Goal: Communication & Community: Answer question/provide support

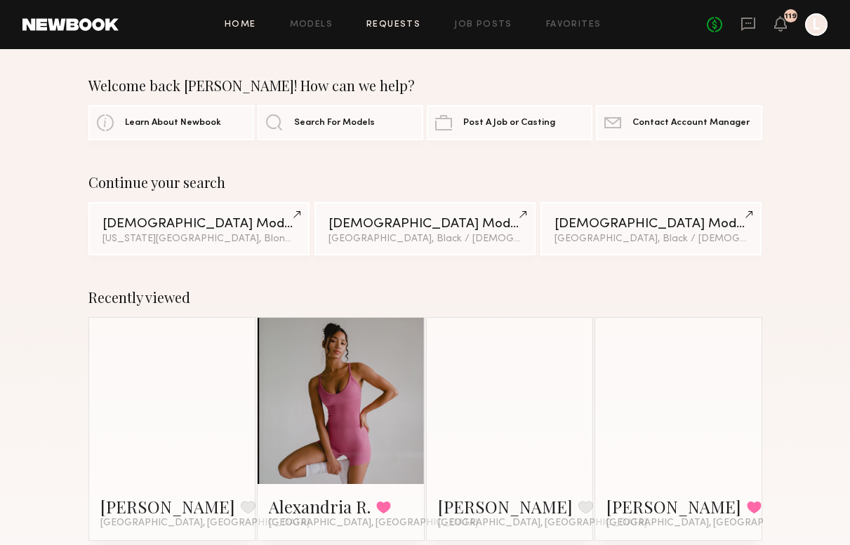
click at [381, 25] on link "Requests" at bounding box center [393, 24] width 54 height 9
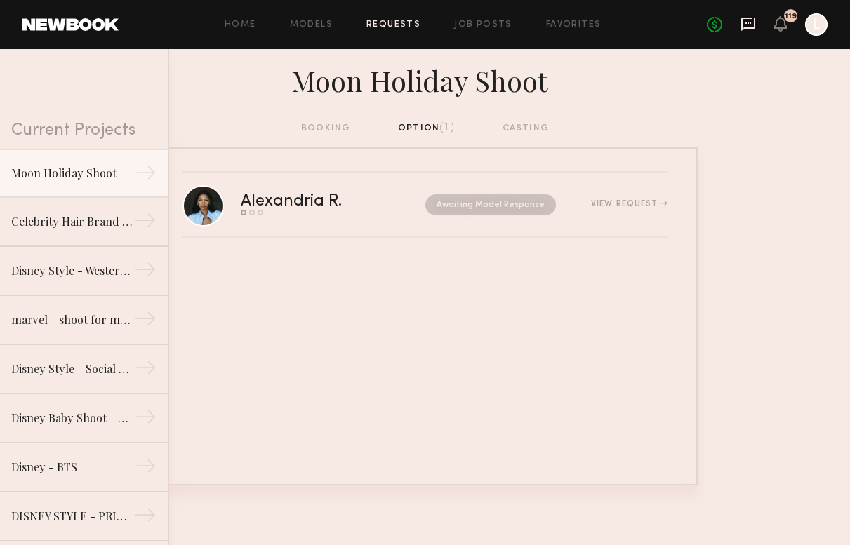
click at [743, 26] on icon at bounding box center [747, 23] width 15 height 15
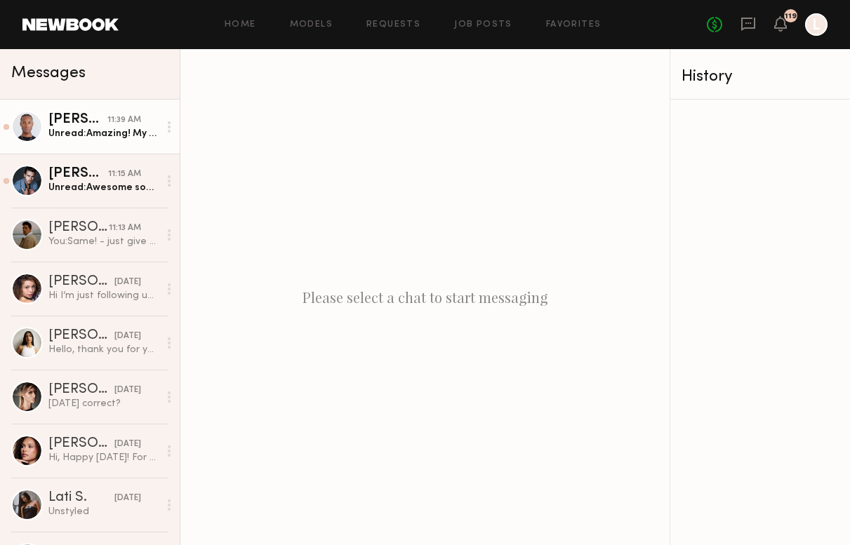
click at [62, 144] on link "[PERSON_NAME] 11:39 AM Unread: Amazing! My size for jackets and tops varies fro…" at bounding box center [90, 127] width 180 height 54
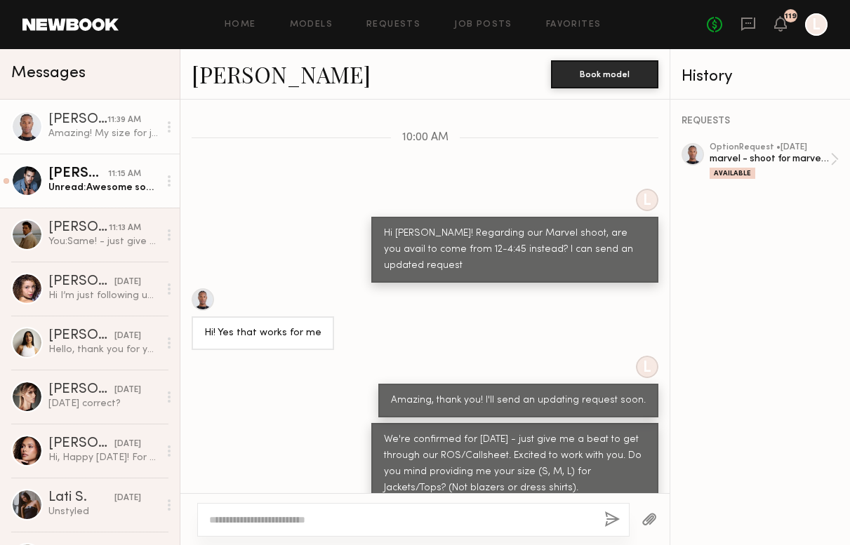
scroll to position [942, 0]
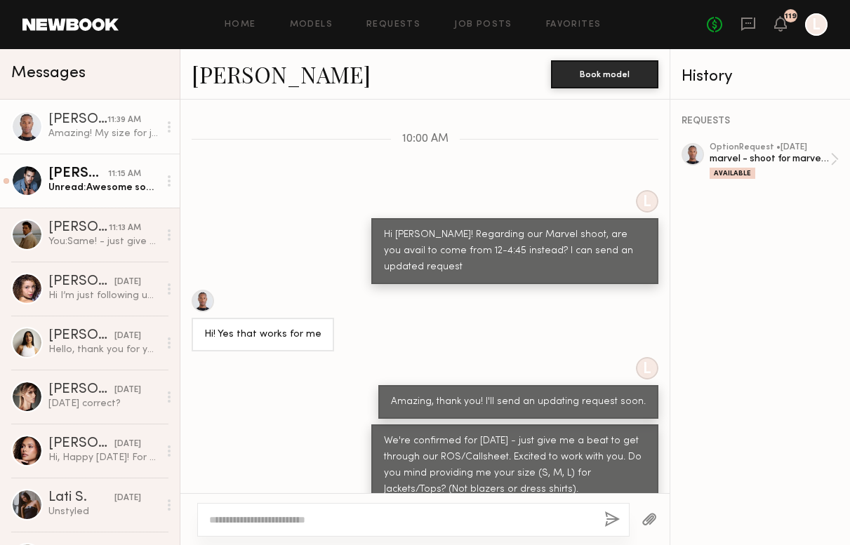
click at [65, 185] on div "Unread: Awesome sounds great! Yes, I am a medium for tops." at bounding box center [103, 187] width 110 height 13
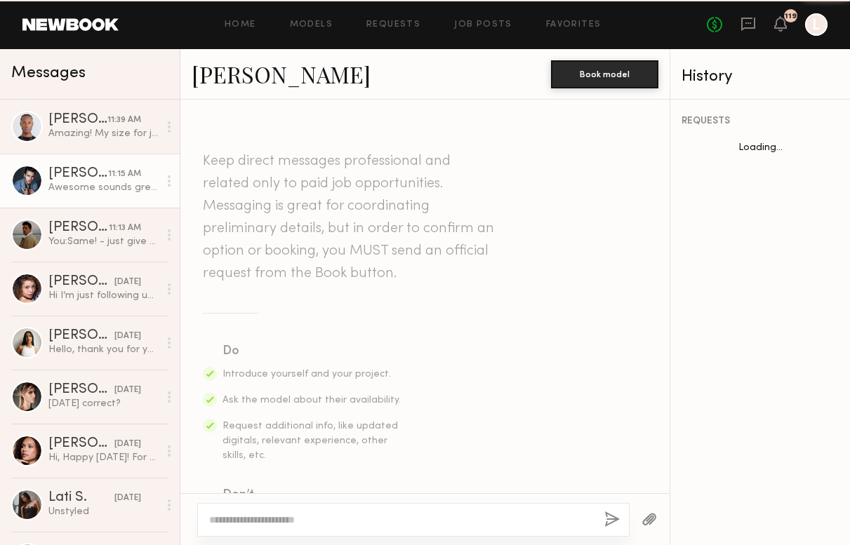
scroll to position [786, 0]
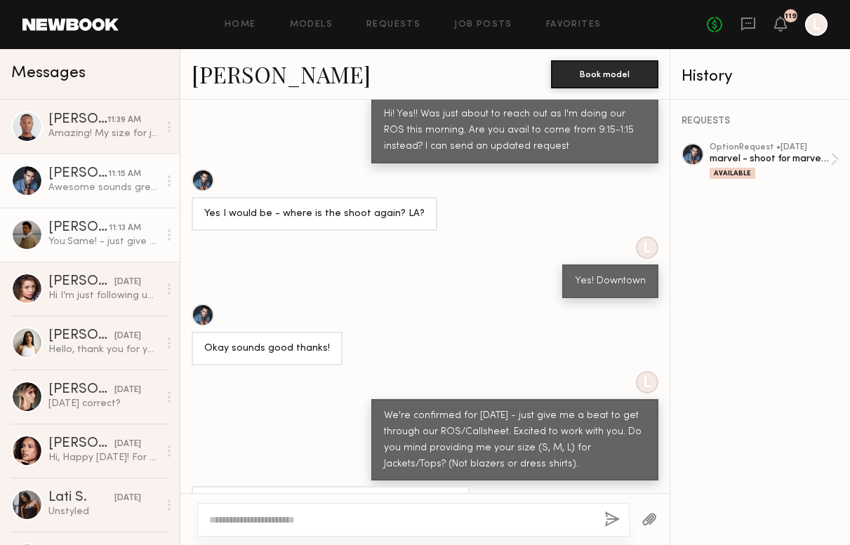
click at [73, 229] on div "[PERSON_NAME]" at bounding box center [78, 228] width 60 height 14
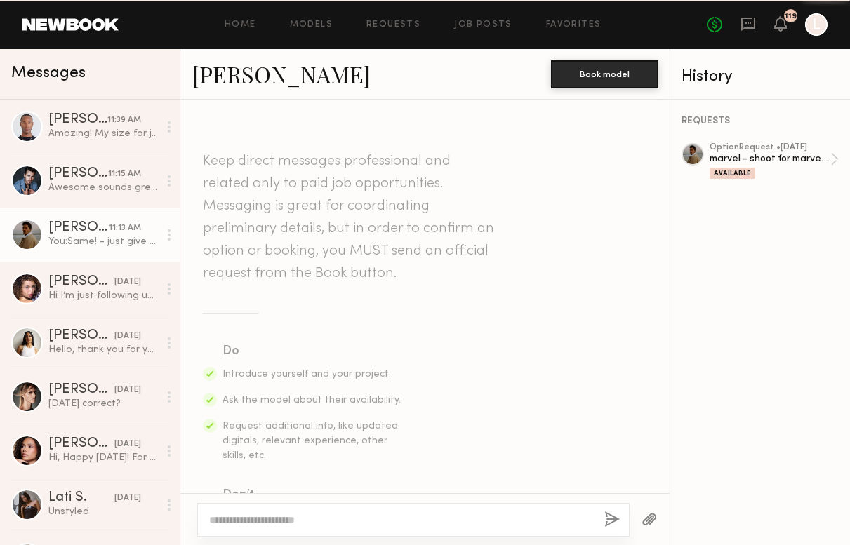
scroll to position [912, 0]
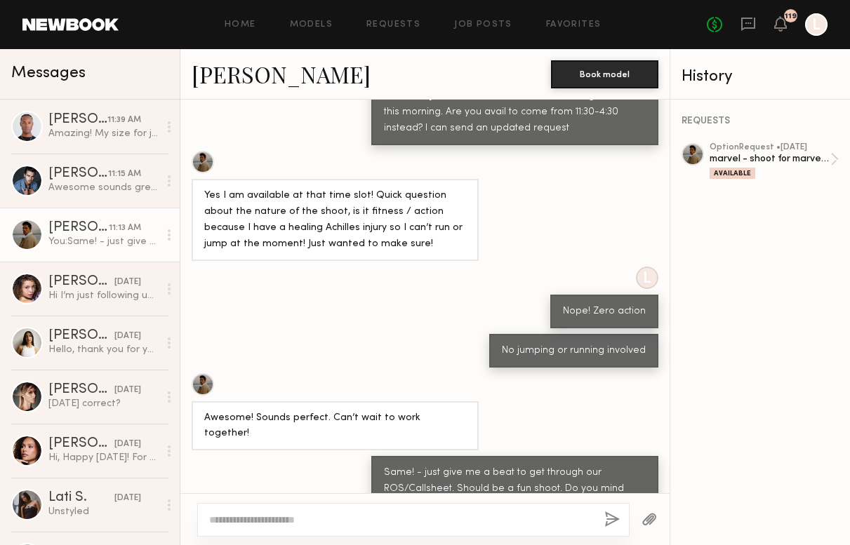
click at [229, 76] on link "[PERSON_NAME]" at bounding box center [281, 74] width 179 height 30
